Goal: Task Accomplishment & Management: Use online tool/utility

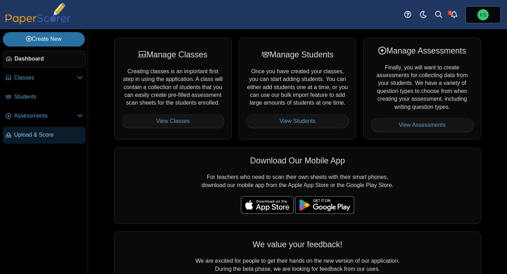
click at [31, 137] on span "Upload & Score" at bounding box center [48, 135] width 69 height 8
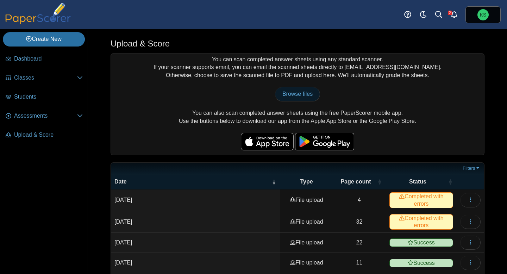
click at [284, 94] on span "Browse files" at bounding box center [297, 94] width 30 height 6
type input "**********"
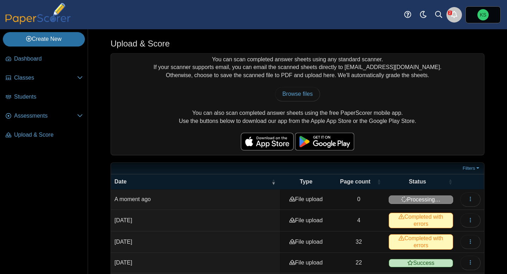
click at [456, 15] on use "Alerts" at bounding box center [454, 14] width 6 height 7
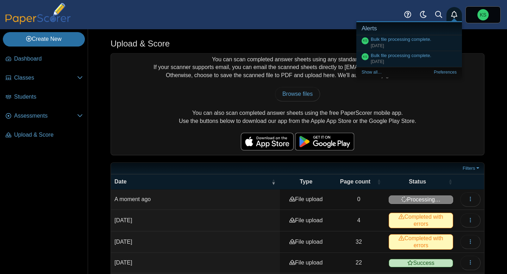
click at [456, 15] on use "Alerts" at bounding box center [454, 14] width 6 height 7
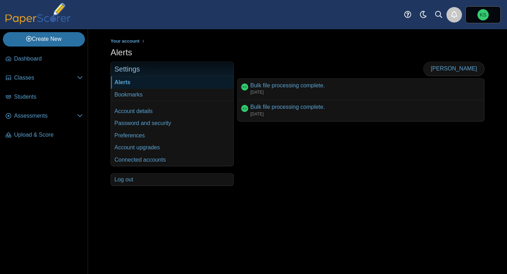
click at [456, 15] on use "Alerts" at bounding box center [454, 14] width 6 height 7
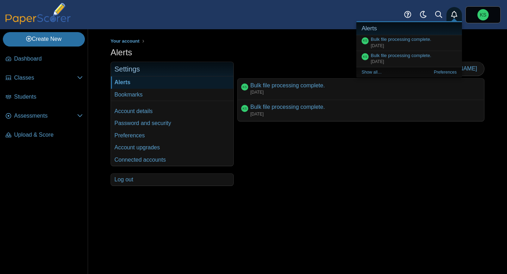
click at [333, 17] on div "Dashboard Classes Archived classes Students KS" at bounding box center [253, 14] width 507 height 29
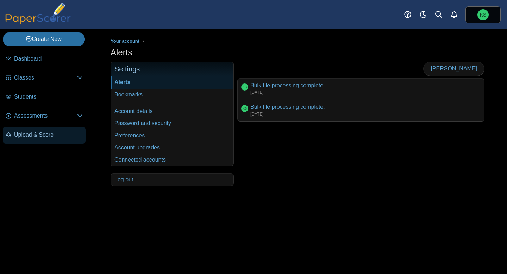
click at [27, 130] on link "Upload & Score" at bounding box center [44, 135] width 83 height 17
